Goal: Task Accomplishment & Management: Use online tool/utility

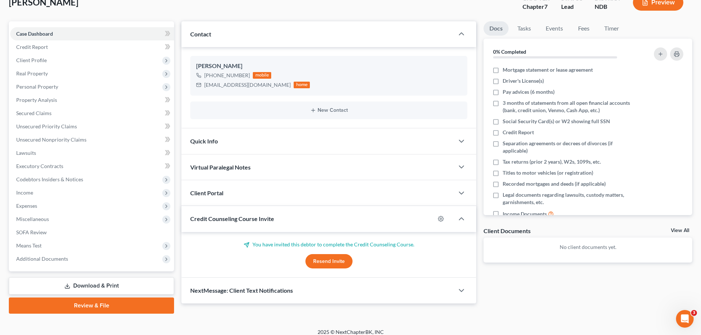
scroll to position [56, 0]
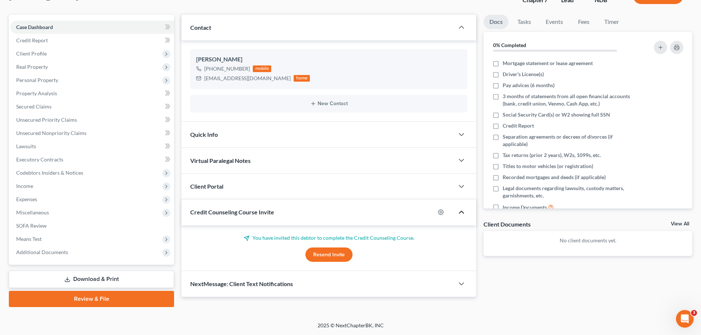
click at [462, 210] on icon "button" at bounding box center [461, 212] width 9 height 9
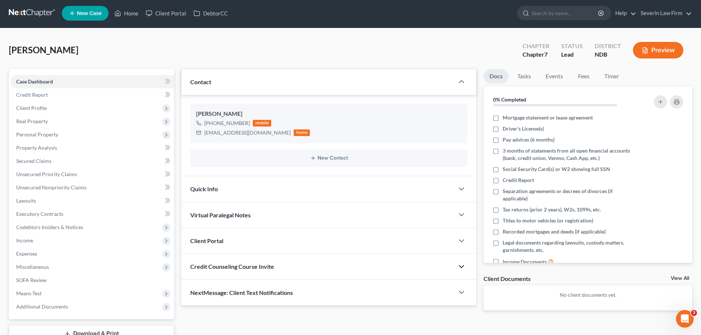
scroll to position [0, 0]
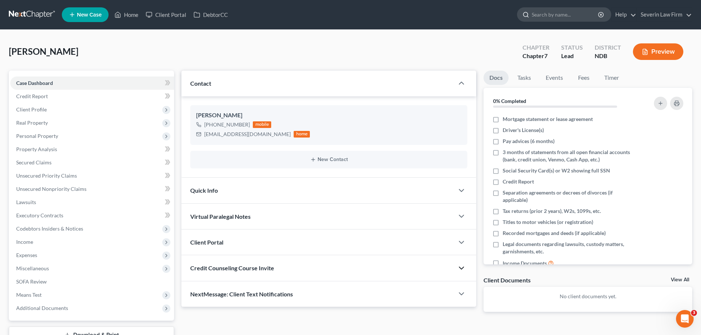
click at [549, 14] on input "search" at bounding box center [565, 15] width 67 height 14
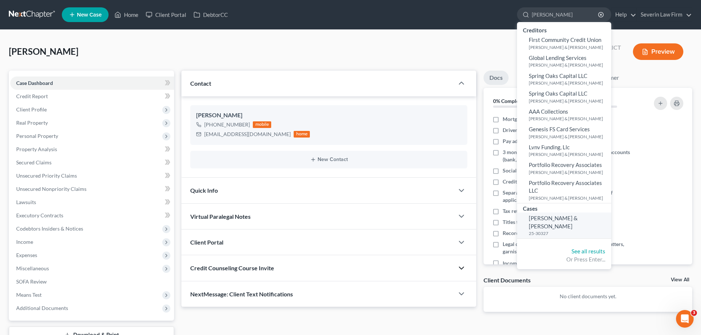
type input "[PERSON_NAME]"
click at [546, 219] on span "[PERSON_NAME] & [PERSON_NAME]" at bounding box center [553, 222] width 49 height 14
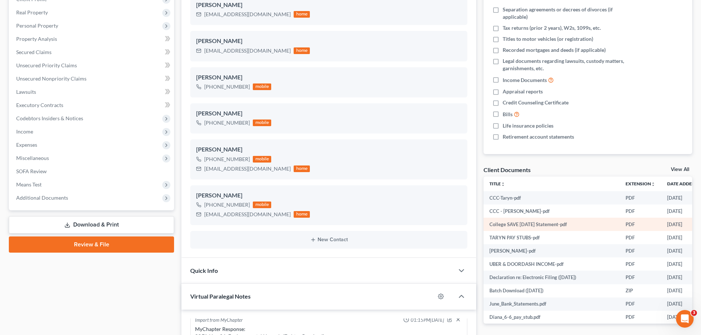
scroll to position [37, 0]
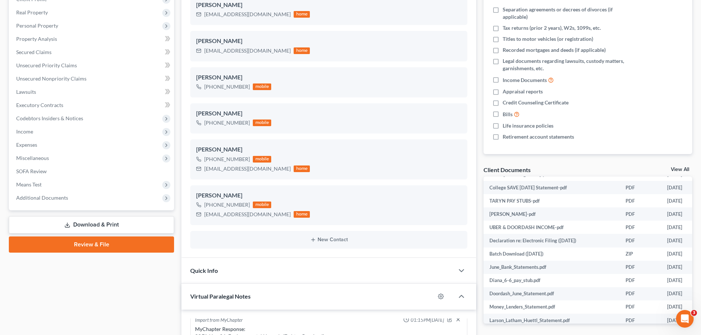
click at [680, 170] on link "View All" at bounding box center [680, 169] width 18 height 5
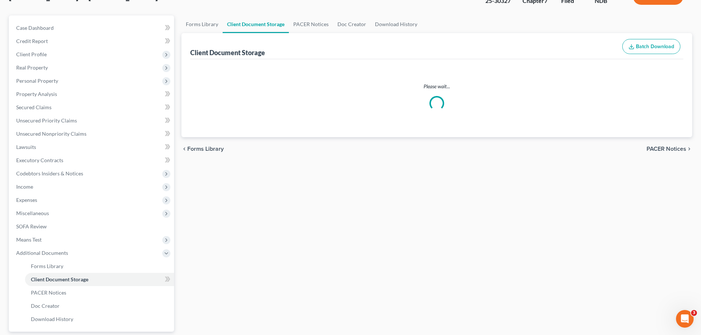
scroll to position [37, 0]
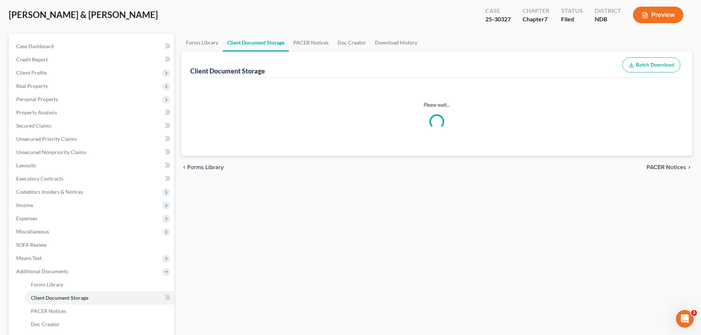
select select "4"
select select "3"
select select "0"
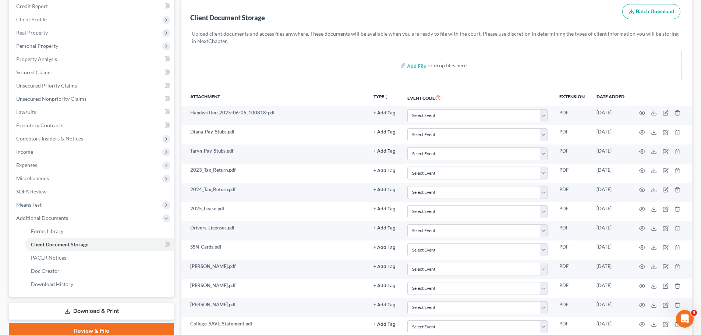
scroll to position [110, 0]
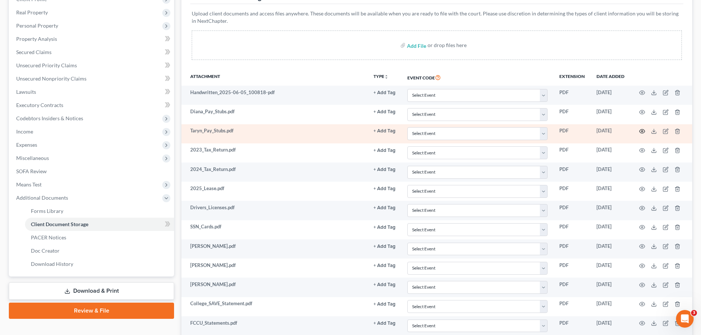
click at [641, 132] on circle "button" at bounding box center [641, 131] width 1 height 1
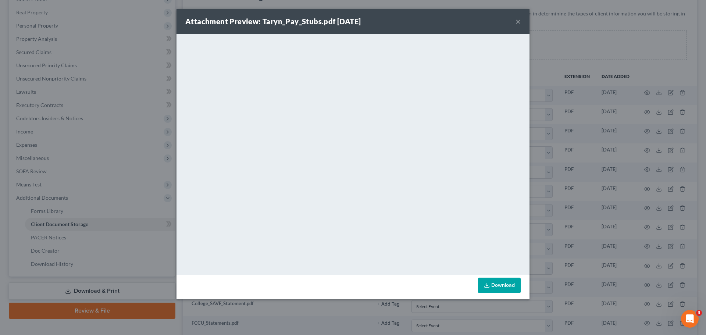
click at [518, 22] on button "×" at bounding box center [518, 21] width 5 height 9
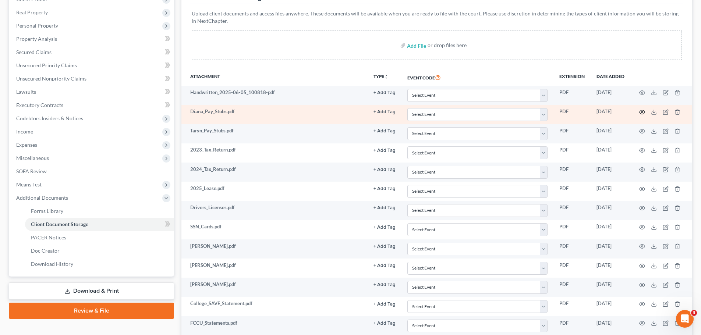
click at [644, 110] on icon "button" at bounding box center [642, 112] width 6 height 6
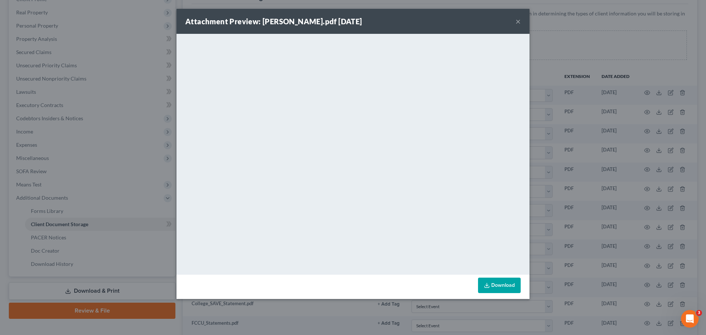
click at [517, 22] on button "×" at bounding box center [518, 21] width 5 height 9
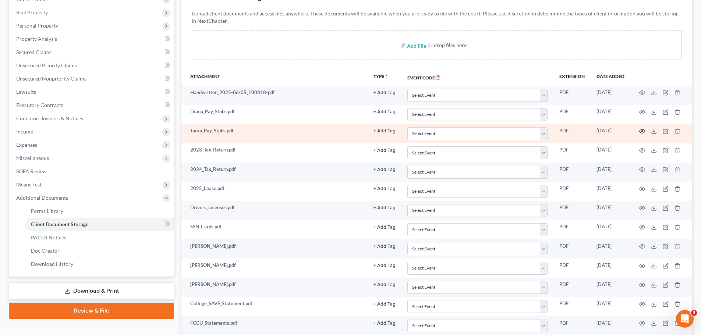
click at [642, 130] on icon "button" at bounding box center [642, 131] width 6 height 6
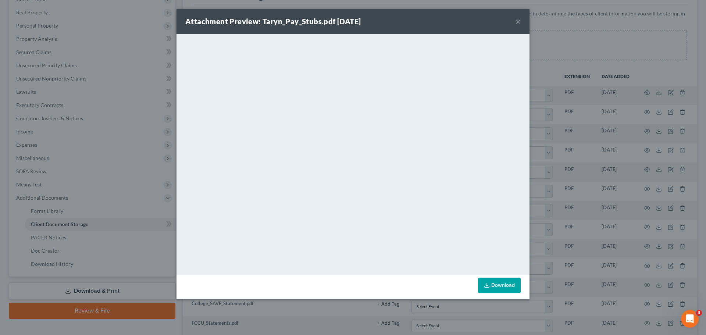
click at [517, 21] on button "×" at bounding box center [518, 21] width 5 height 9
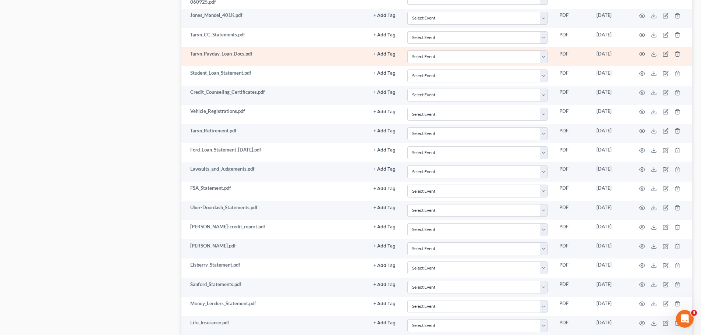
scroll to position [552, 0]
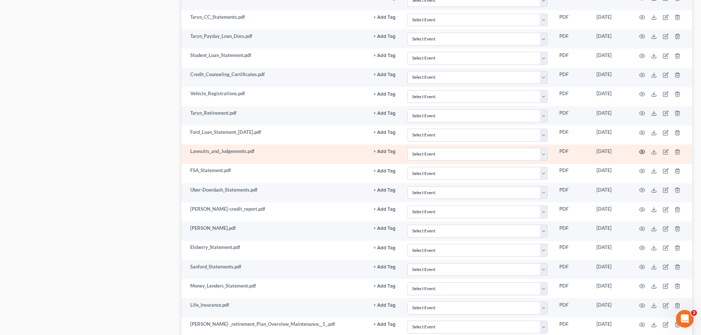
click at [640, 152] on icon "button" at bounding box center [642, 152] width 6 height 6
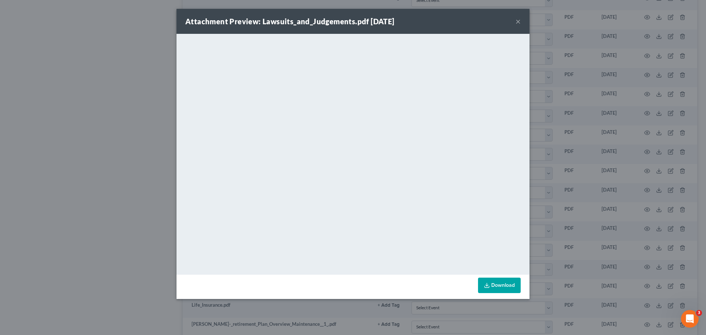
click at [518, 21] on button "×" at bounding box center [518, 21] width 5 height 9
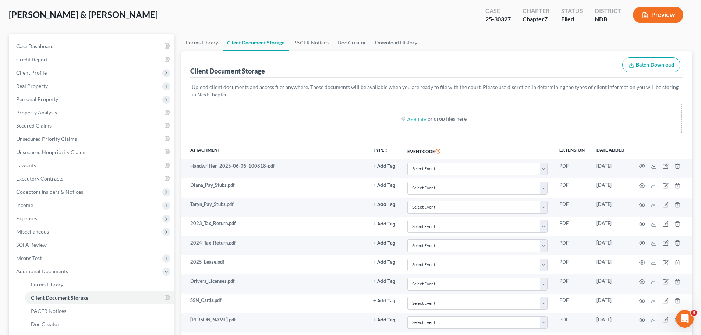
scroll to position [0, 0]
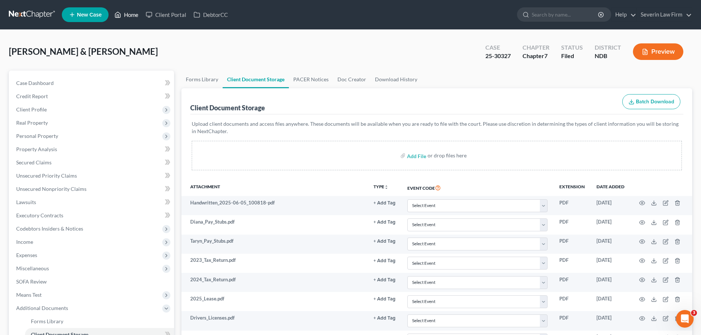
click at [134, 15] on link "Home" at bounding box center [126, 14] width 31 height 13
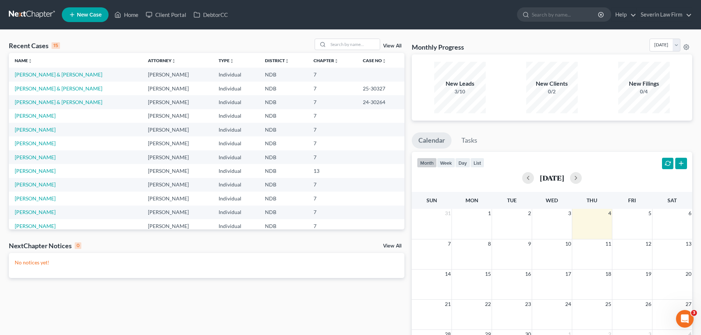
click at [387, 45] on link "View All" at bounding box center [392, 45] width 18 height 5
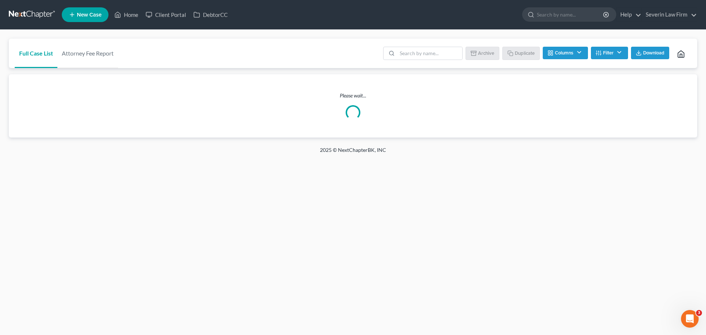
click at [387, 45] on ul "Batch Download Archive Un-archive Duplicate Columns Attorney Case Number Area O…" at bounding box center [537, 54] width 310 height 18
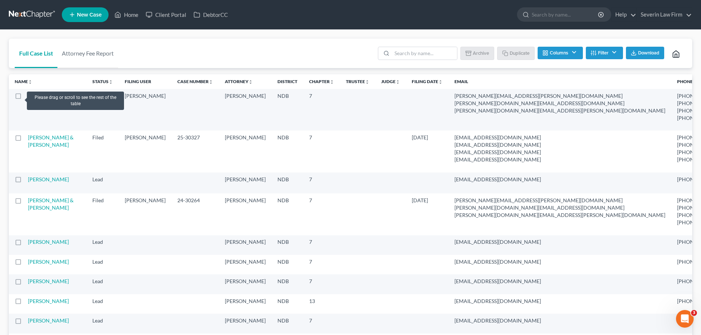
click at [25, 98] on label at bounding box center [25, 98] width 0 height 0
click at [28, 97] on input "checkbox" at bounding box center [30, 94] width 5 height 5
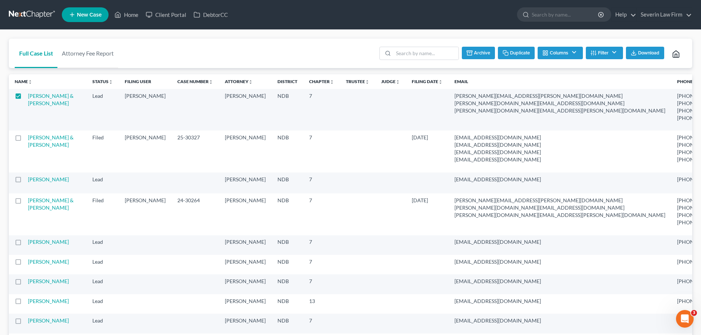
click at [25, 98] on label at bounding box center [25, 98] width 0 height 0
click at [28, 97] on input "checkbox" at bounding box center [30, 94] width 5 height 5
click at [25, 98] on label at bounding box center [25, 98] width 0 height 0
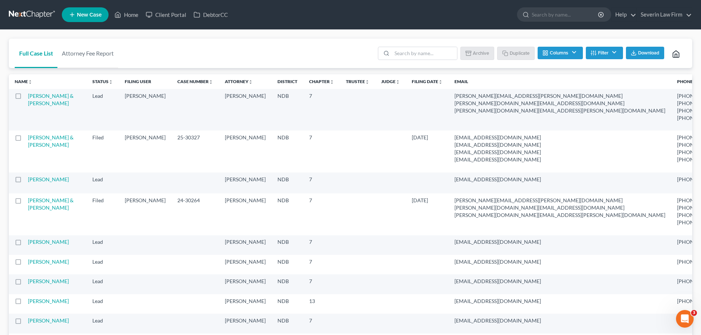
click at [25, 98] on label at bounding box center [25, 98] width 0 height 0
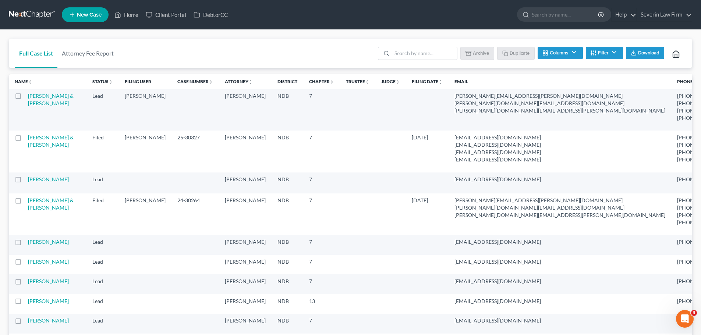
click at [28, 97] on input "checkbox" at bounding box center [30, 94] width 5 height 5
checkbox input "true"
click at [512, 51] on button "Duplicate" at bounding box center [516, 53] width 37 height 13
click at [679, 52] on icon at bounding box center [676, 54] width 8 height 8
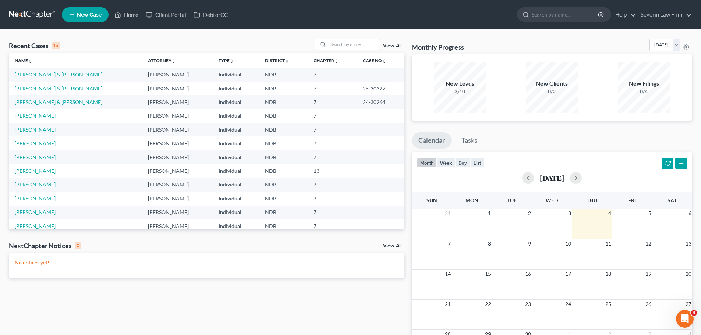
click at [392, 46] on link "View All" at bounding box center [392, 45] width 18 height 5
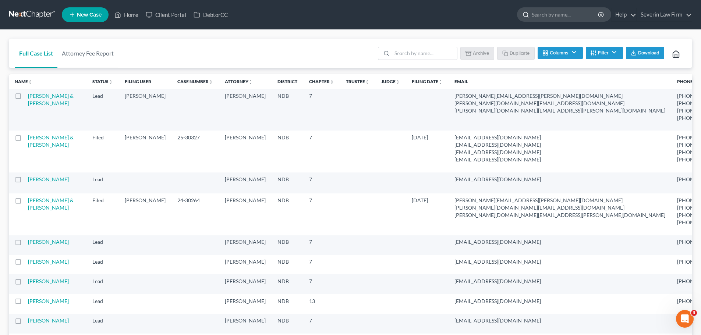
click at [541, 15] on input "search" at bounding box center [565, 15] width 67 height 14
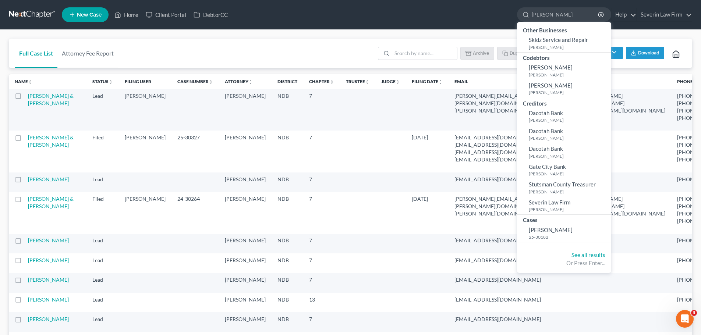
type input "[PERSON_NAME]"
click at [122, 15] on link "Home" at bounding box center [126, 14] width 31 height 13
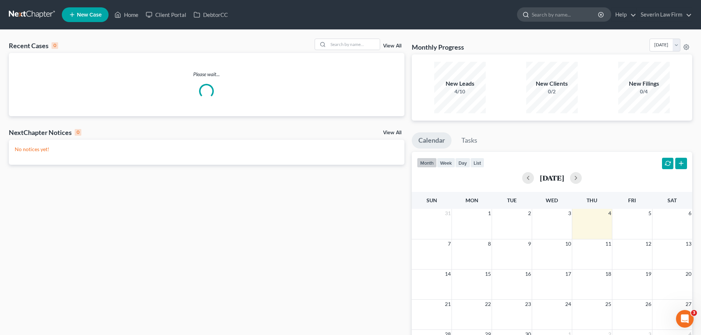
click at [563, 17] on input "search" at bounding box center [565, 15] width 67 height 14
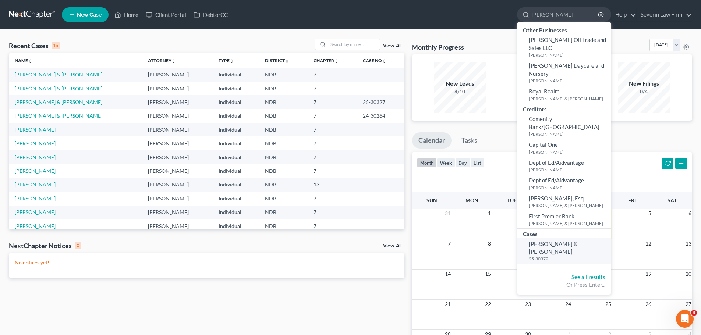
type input "[PERSON_NAME]"
click at [543, 241] on span "[PERSON_NAME] & [PERSON_NAME]" at bounding box center [553, 248] width 49 height 14
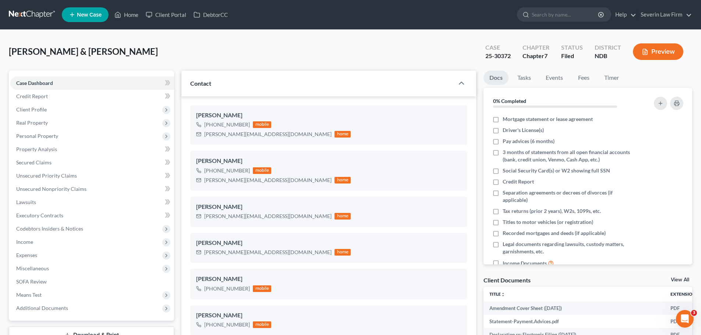
scroll to position [420, 0]
click at [29, 243] on span "Income" at bounding box center [24, 242] width 17 height 6
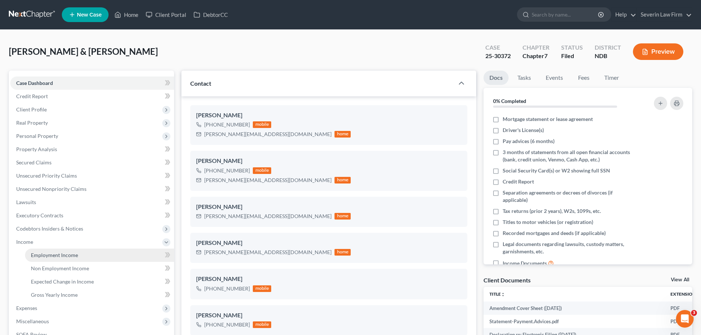
click at [49, 252] on span "Employment Income" at bounding box center [54, 255] width 47 height 6
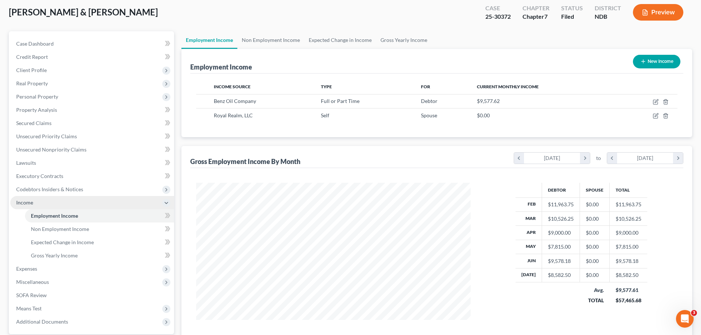
scroll to position [109, 0]
